Goal: Transaction & Acquisition: Subscribe to service/newsletter

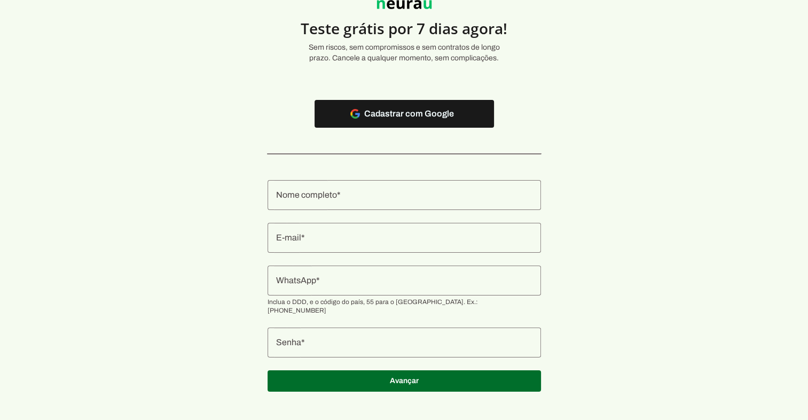
scroll to position [52, 0]
